Goal: Information Seeking & Learning: Learn about a topic

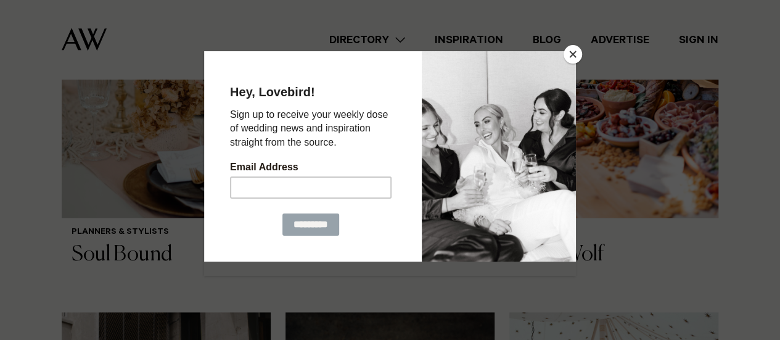
scroll to position [602, 0]
click at [573, 56] on button "Close" at bounding box center [572, 54] width 18 height 18
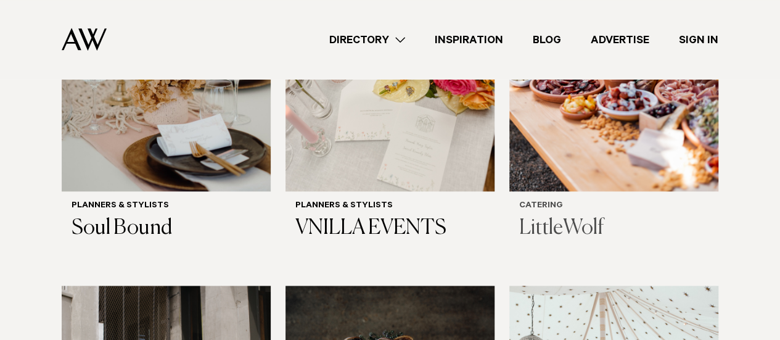
scroll to position [628, 0]
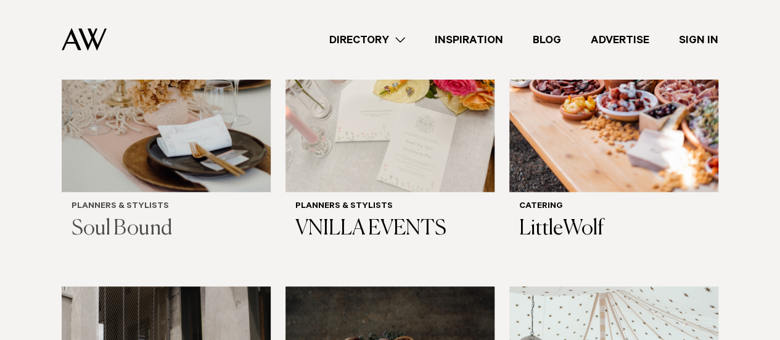
click at [127, 187] on img at bounding box center [166, 51] width 209 height 280
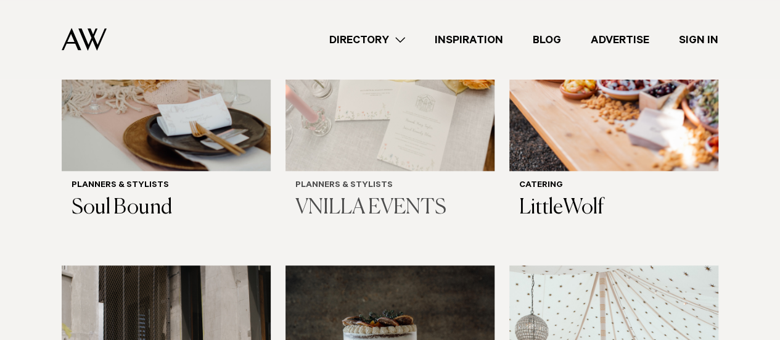
click at [407, 203] on h3 "VNILLA EVENTS" at bounding box center [389, 207] width 189 height 25
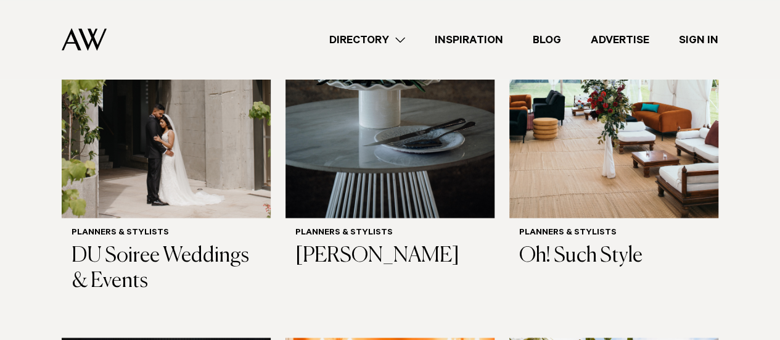
scroll to position [978, 0]
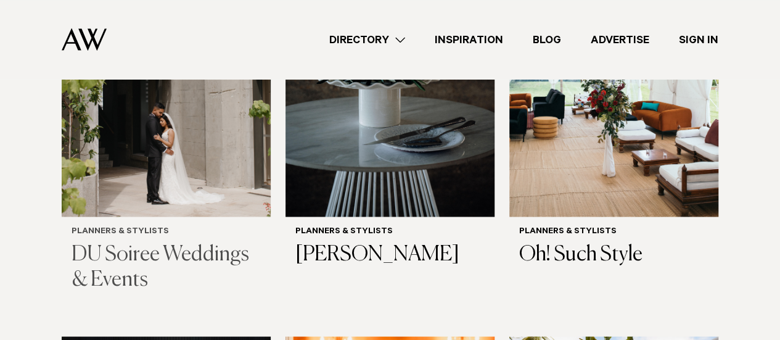
click at [162, 247] on h3 "DU Soiree Weddings & Events" at bounding box center [166, 267] width 189 height 51
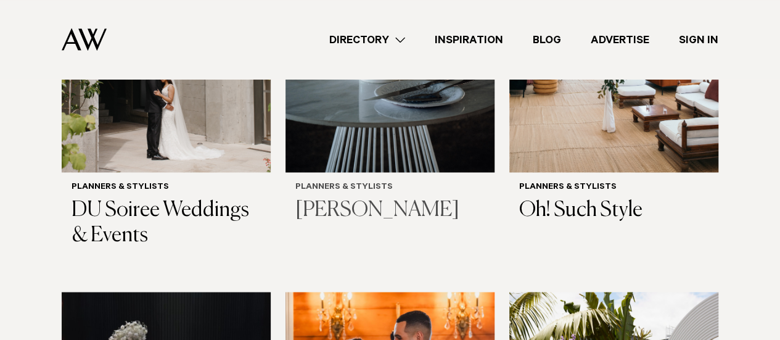
scroll to position [1022, 0]
click at [367, 214] on h3 "[PERSON_NAME]" at bounding box center [389, 209] width 189 height 25
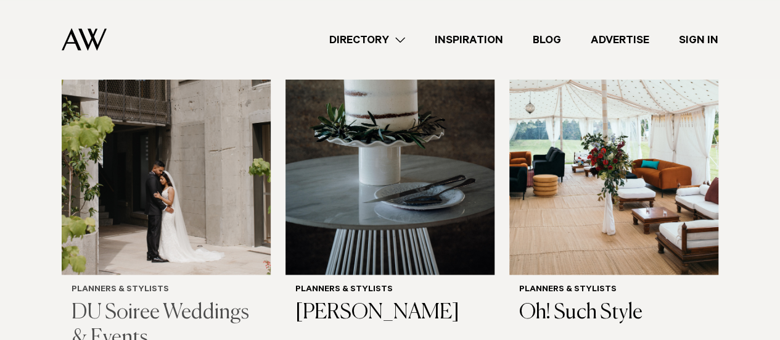
scroll to position [931, 0]
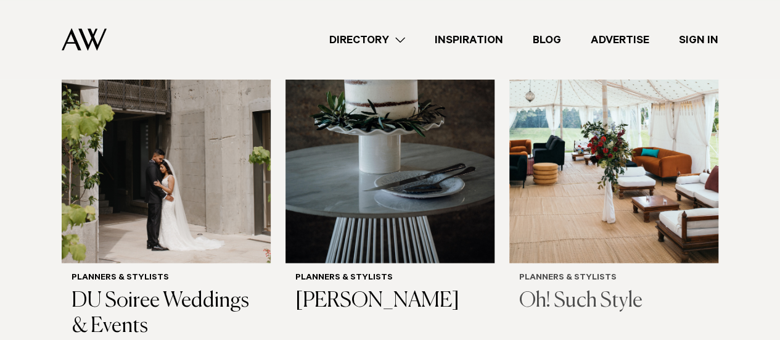
click at [573, 297] on h3 "Oh! Such Style" at bounding box center [613, 300] width 189 height 25
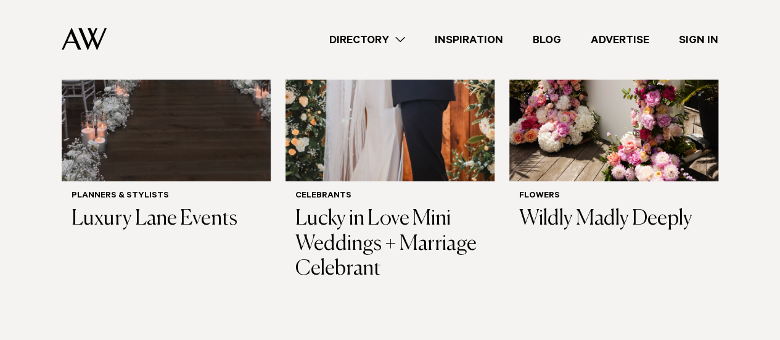
scroll to position [1401, 0]
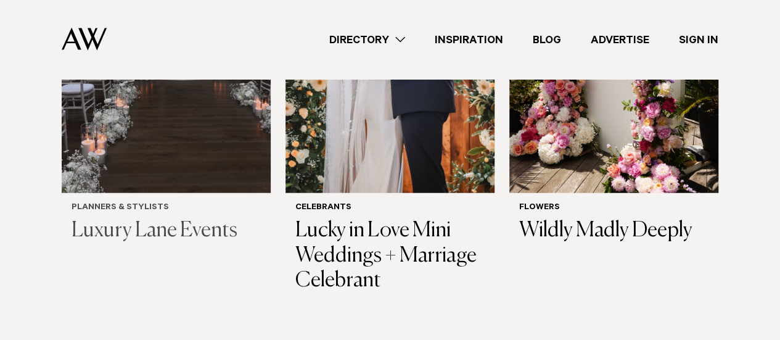
click at [160, 228] on h3 "Luxury Lane Events" at bounding box center [166, 230] width 189 height 25
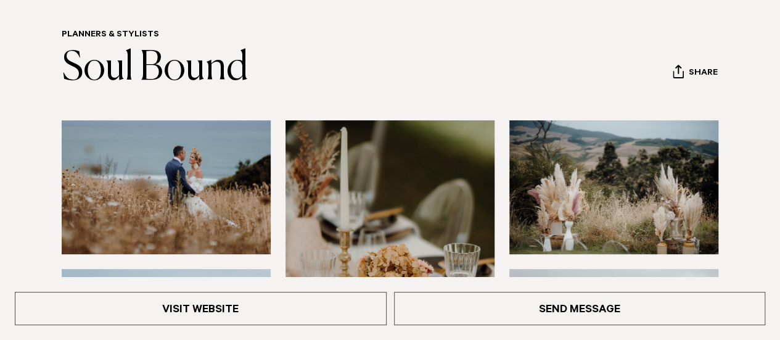
scroll to position [113, 0]
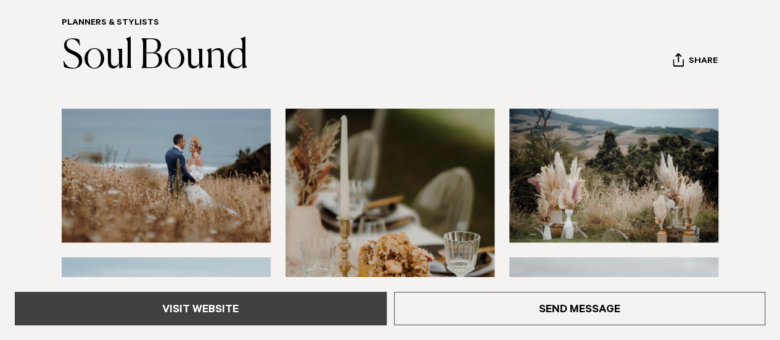
click at [292, 301] on link "Visit Website" at bounding box center [201, 308] width 372 height 33
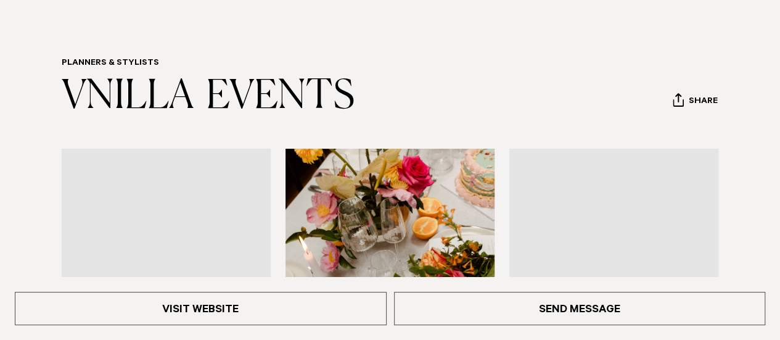
scroll to position [84, 0]
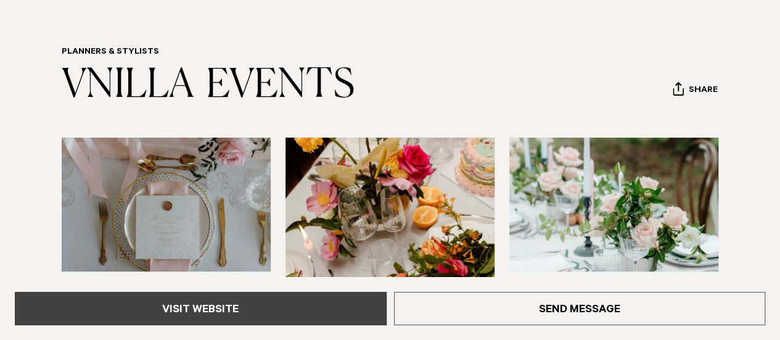
click at [292, 304] on link "Visit Website" at bounding box center [201, 308] width 372 height 33
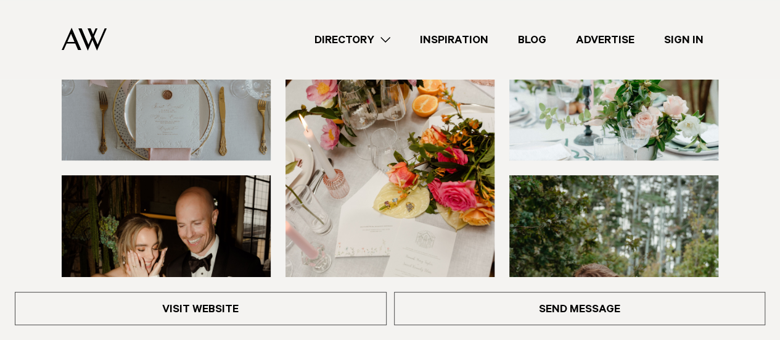
scroll to position [192, 0]
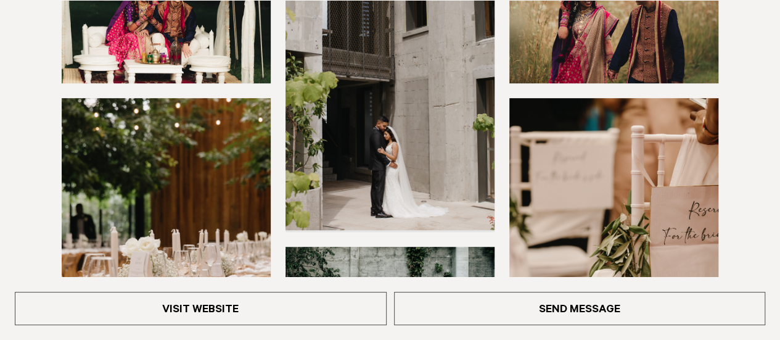
scroll to position [320, 0]
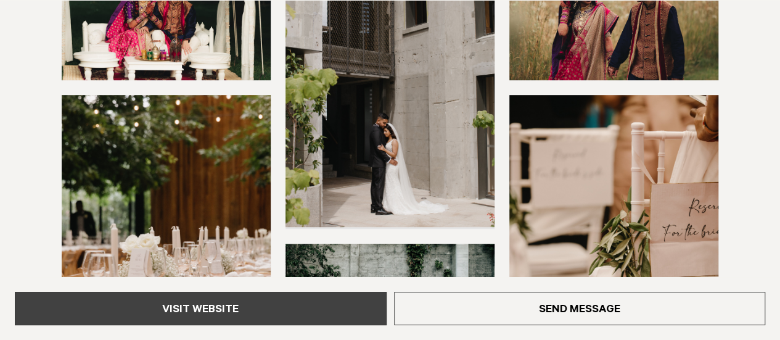
click at [272, 315] on link "Visit Website" at bounding box center [201, 308] width 372 height 33
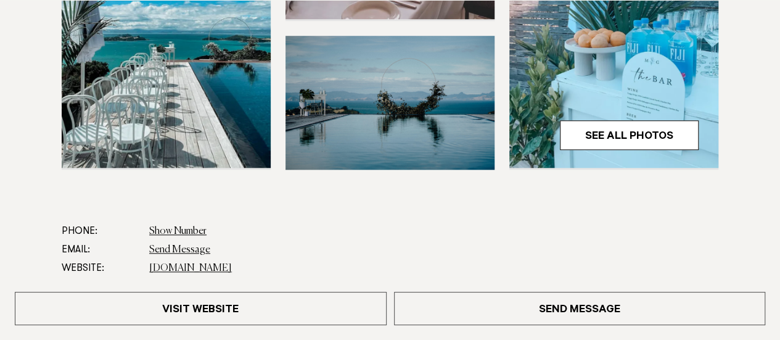
scroll to position [484, 0]
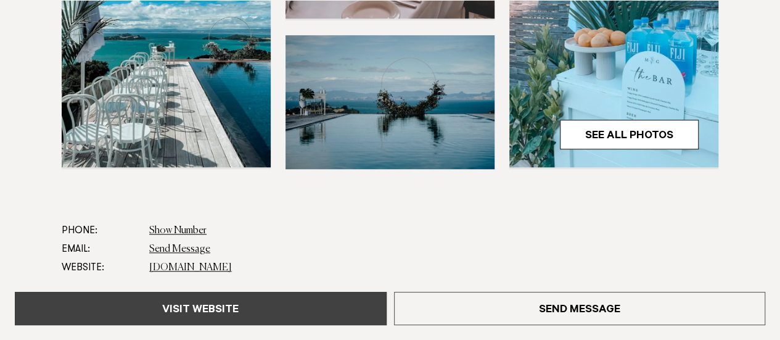
click at [223, 306] on link "Visit Website" at bounding box center [201, 308] width 372 height 33
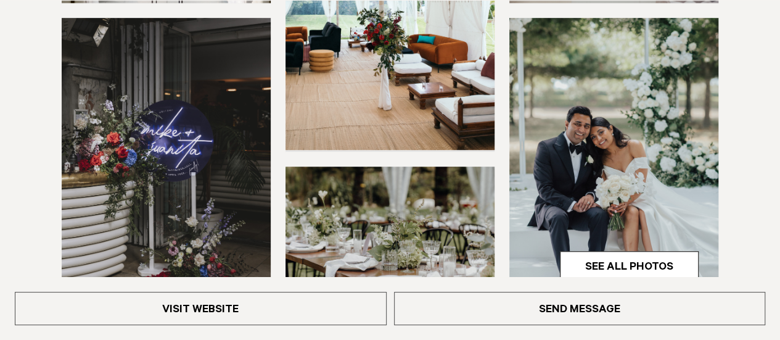
scroll to position [358, 0]
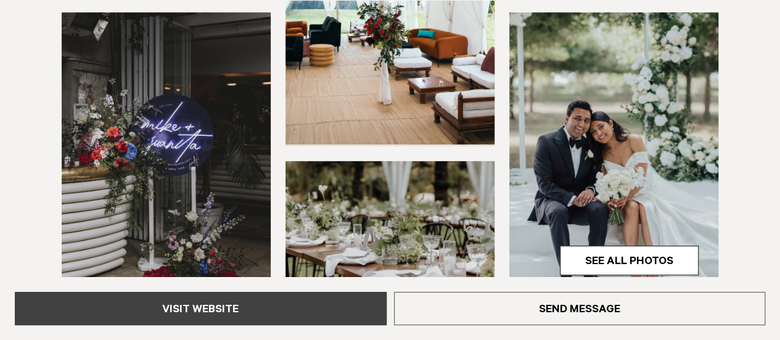
click at [227, 301] on link "Visit Website" at bounding box center [201, 308] width 372 height 33
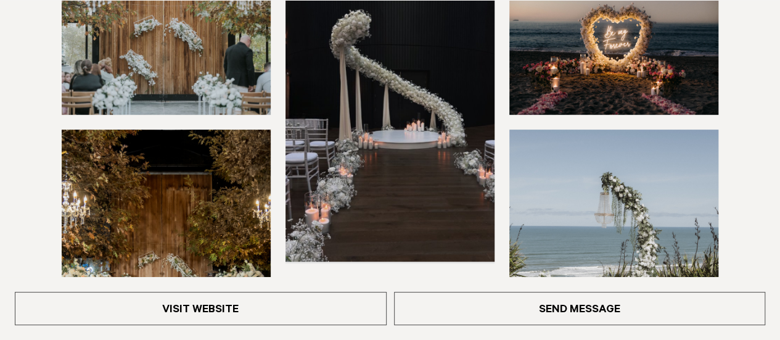
scroll to position [242, 0]
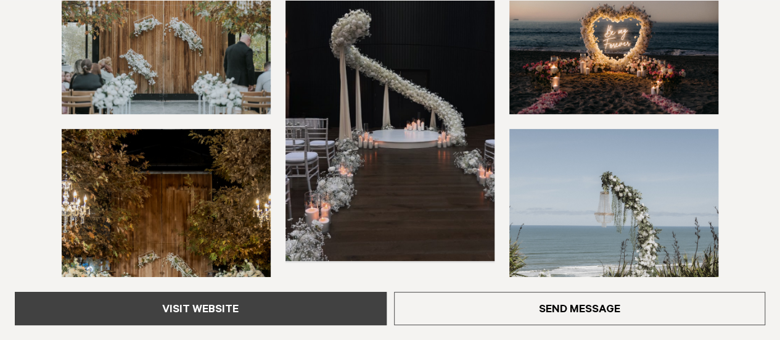
click at [291, 311] on link "Visit Website" at bounding box center [201, 308] width 372 height 33
